Goal: Information Seeking & Learning: Compare options

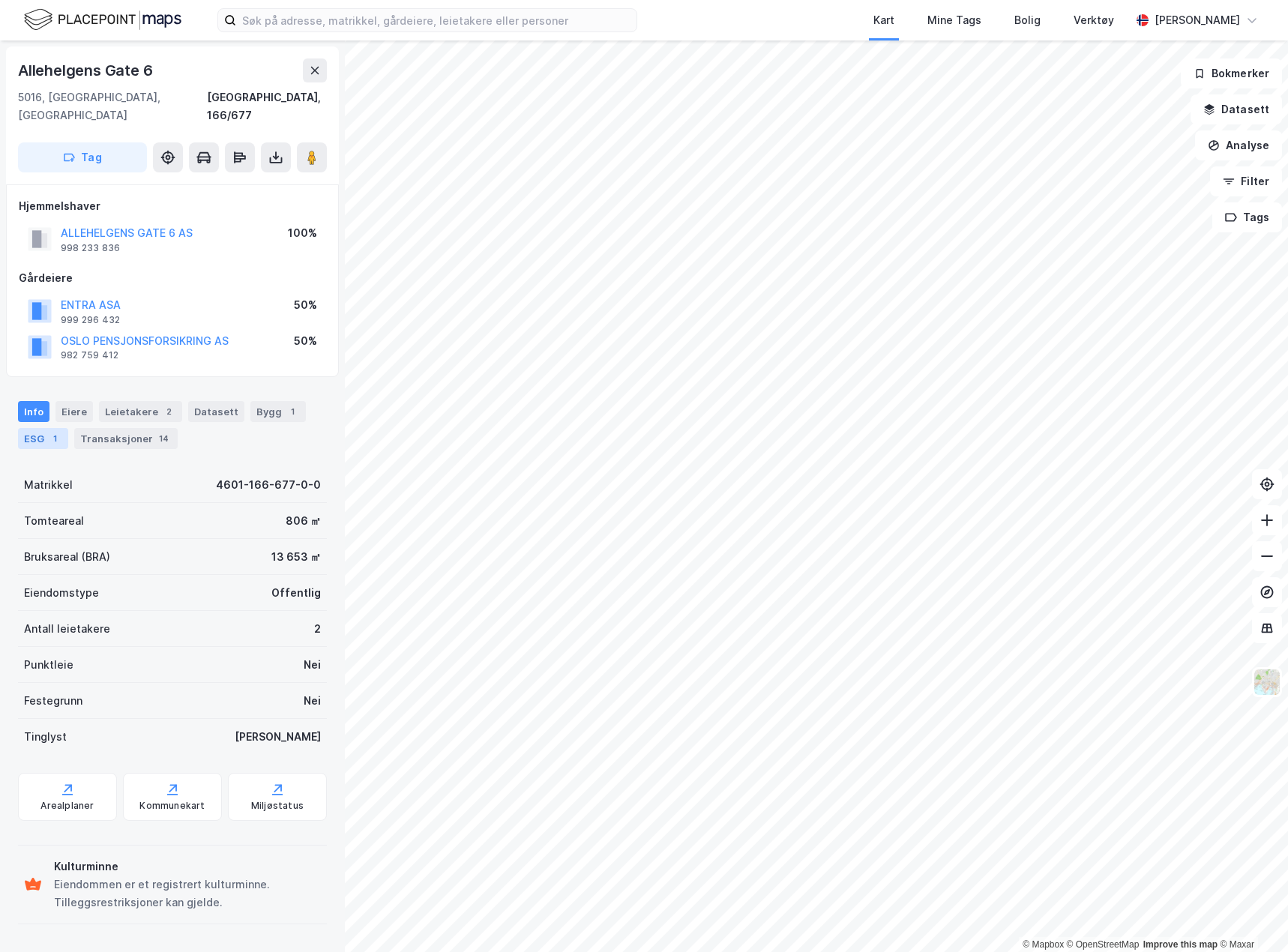
click at [37, 429] on div "ESG 1" at bounding box center [42, 438] width 50 height 21
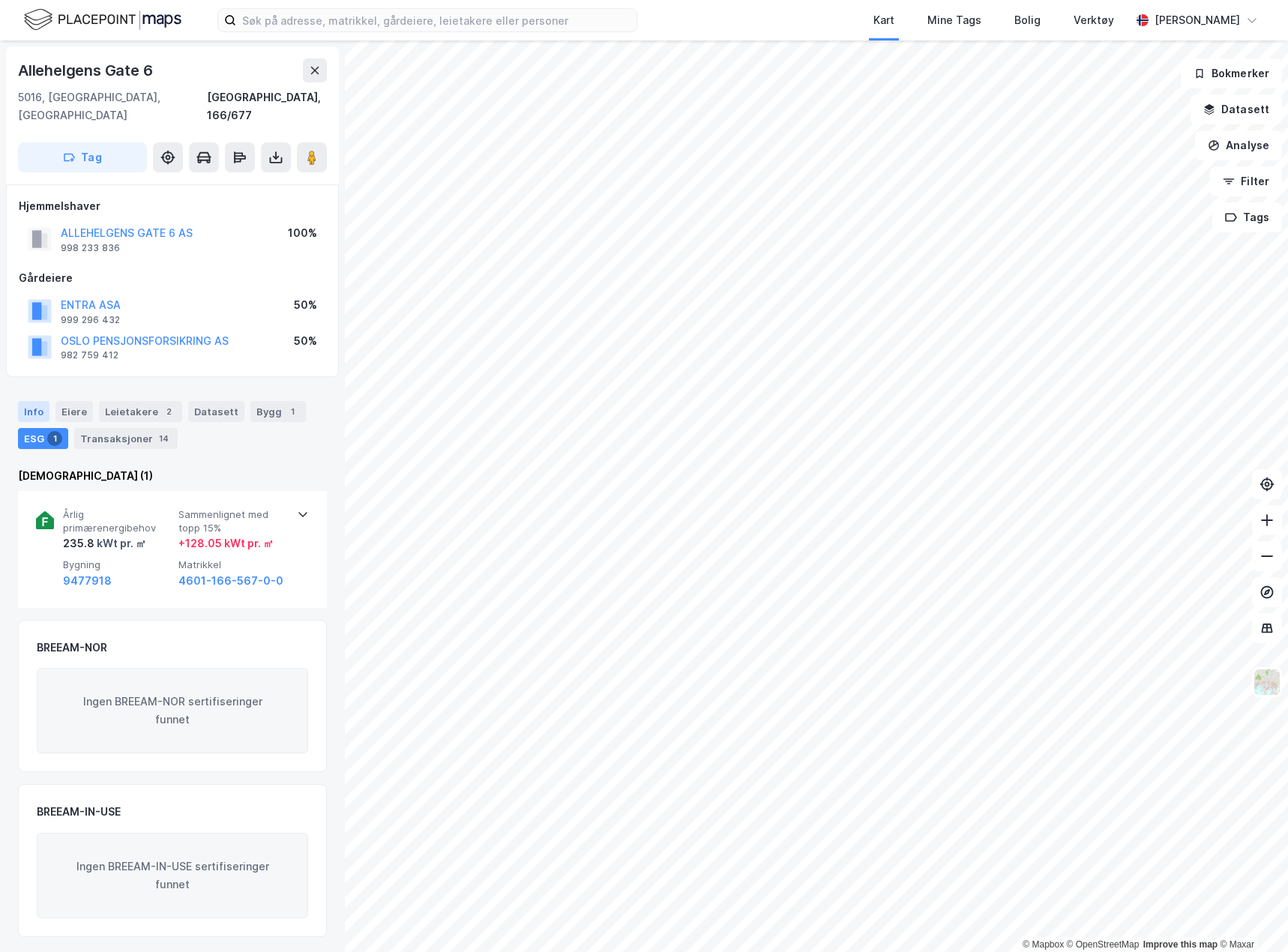
click at [31, 401] on div "Info" at bounding box center [33, 411] width 32 height 21
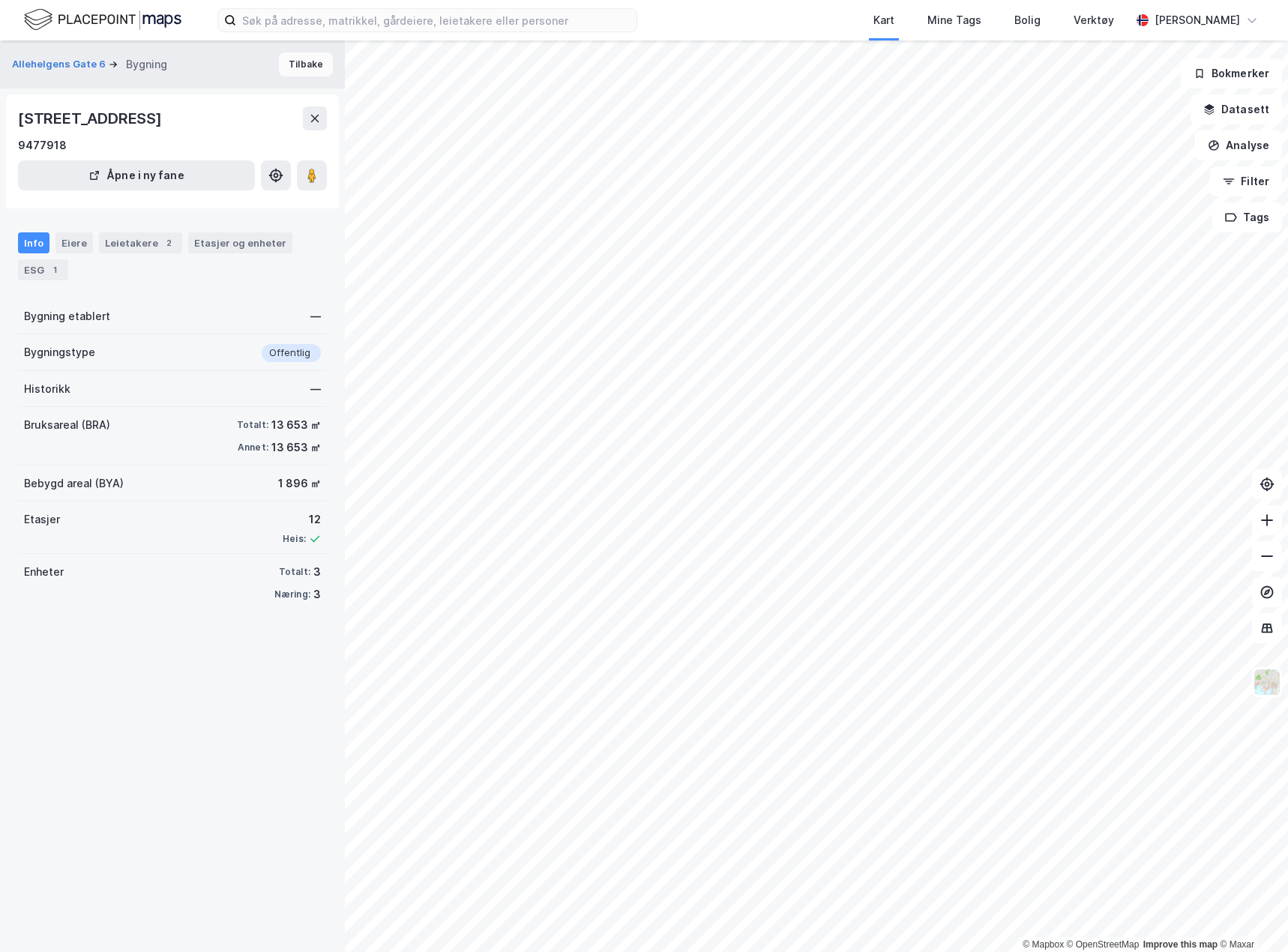
click at [287, 71] on button "Tilbake" at bounding box center [306, 64] width 54 height 24
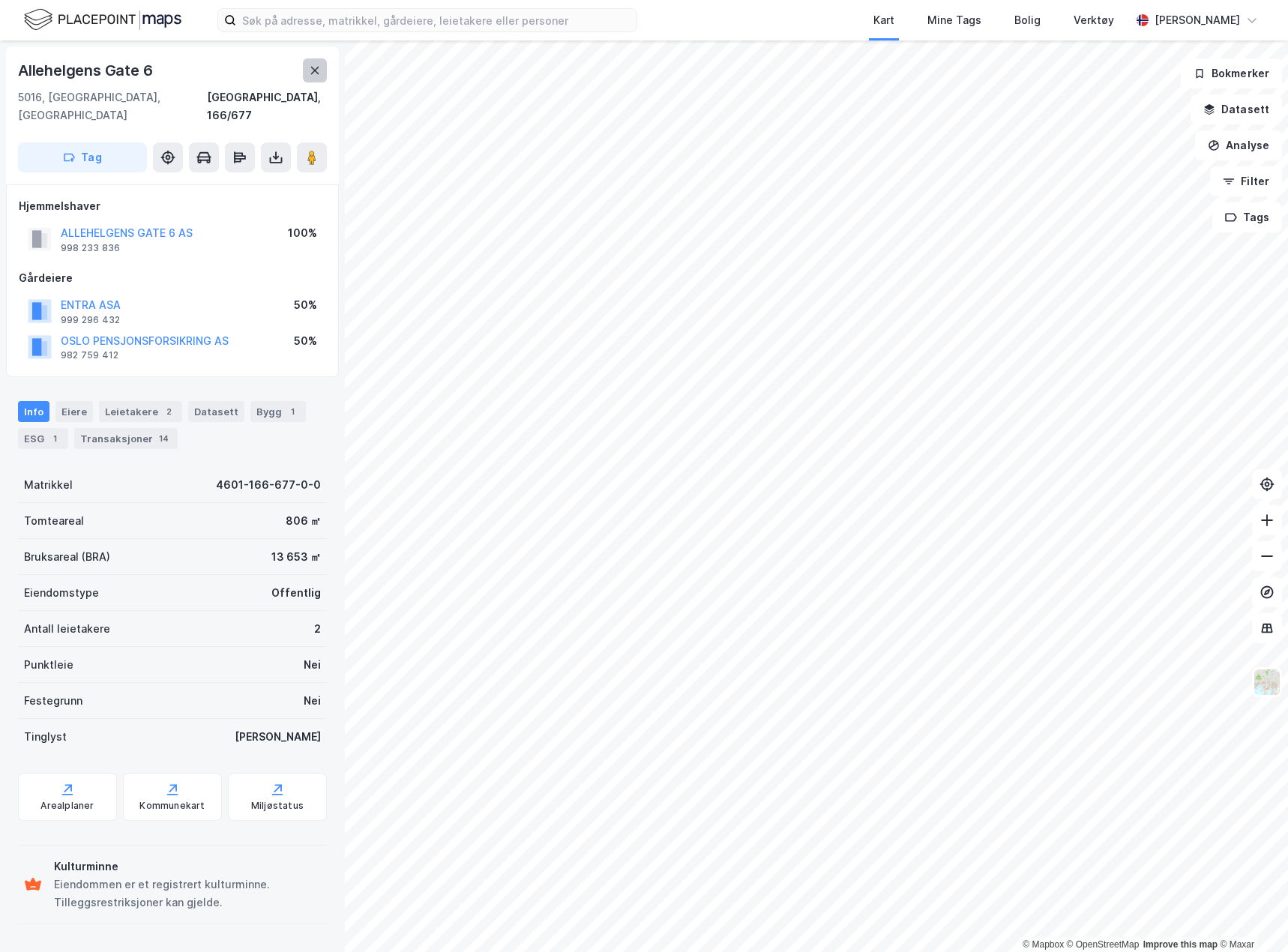
click at [320, 76] on icon at bounding box center [315, 71] width 12 height 12
click at [49, 431] on div "1" at bounding box center [54, 438] width 15 height 15
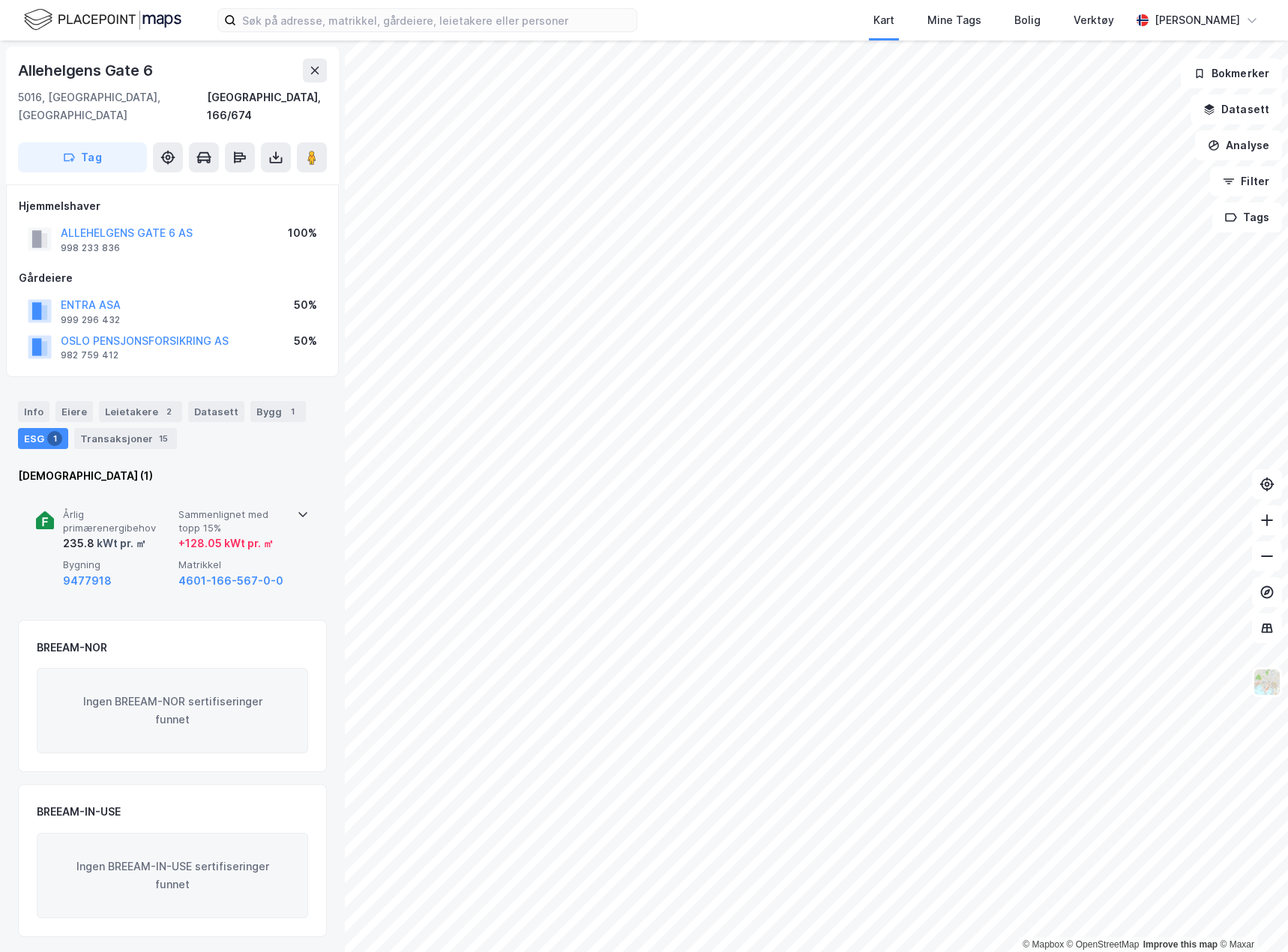
click at [105, 509] on span "Årlig primærenergibehov" at bounding box center [118, 522] width 109 height 26
click at [106, 509] on span "Årlig primærenergibehov" at bounding box center [118, 522] width 109 height 26
